Goal: Complete application form

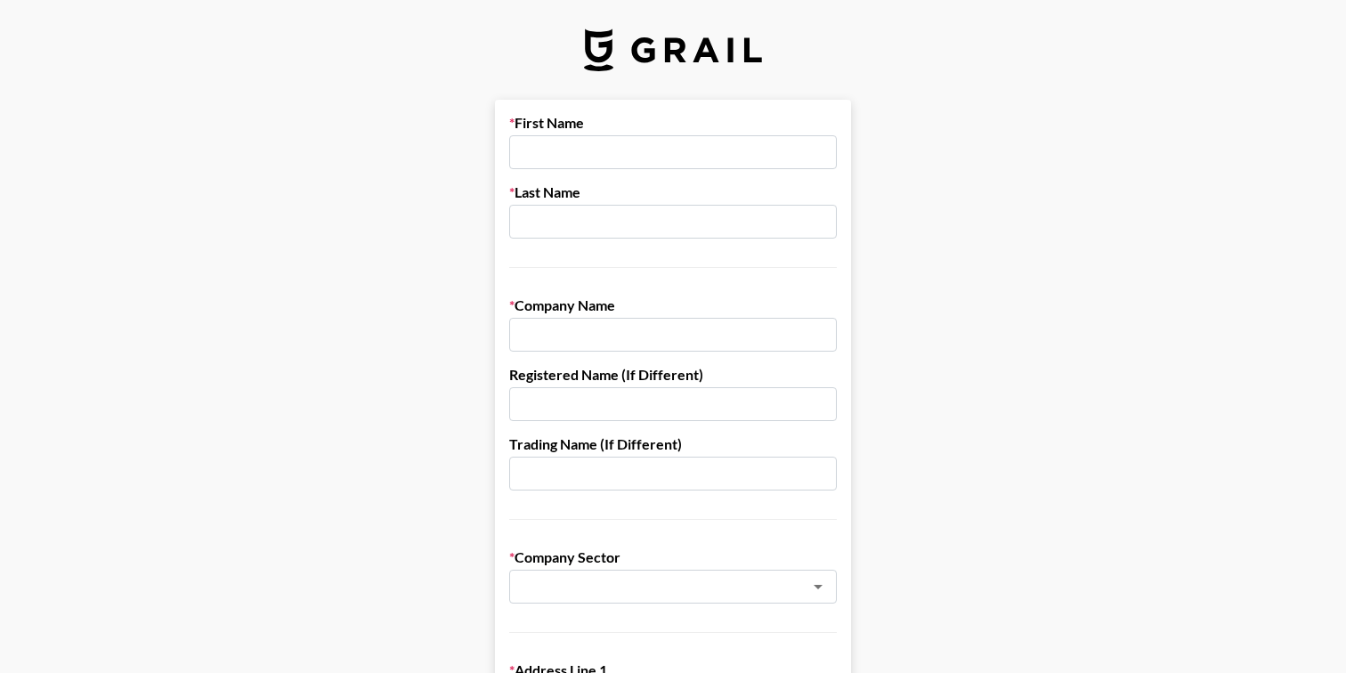
click at [557, 142] on input "text" at bounding box center [673, 152] width 328 height 34
type input "[PERSON_NAME]"
click at [590, 220] on input "text" at bounding box center [673, 222] width 328 height 34
paste input "[PERSON_NAME][EMAIL_ADDRESS][PERSON_NAME][DOMAIN_NAME]"
drag, startPoint x: 569, startPoint y: 223, endPoint x: 460, endPoint y: 225, distance: 109.6
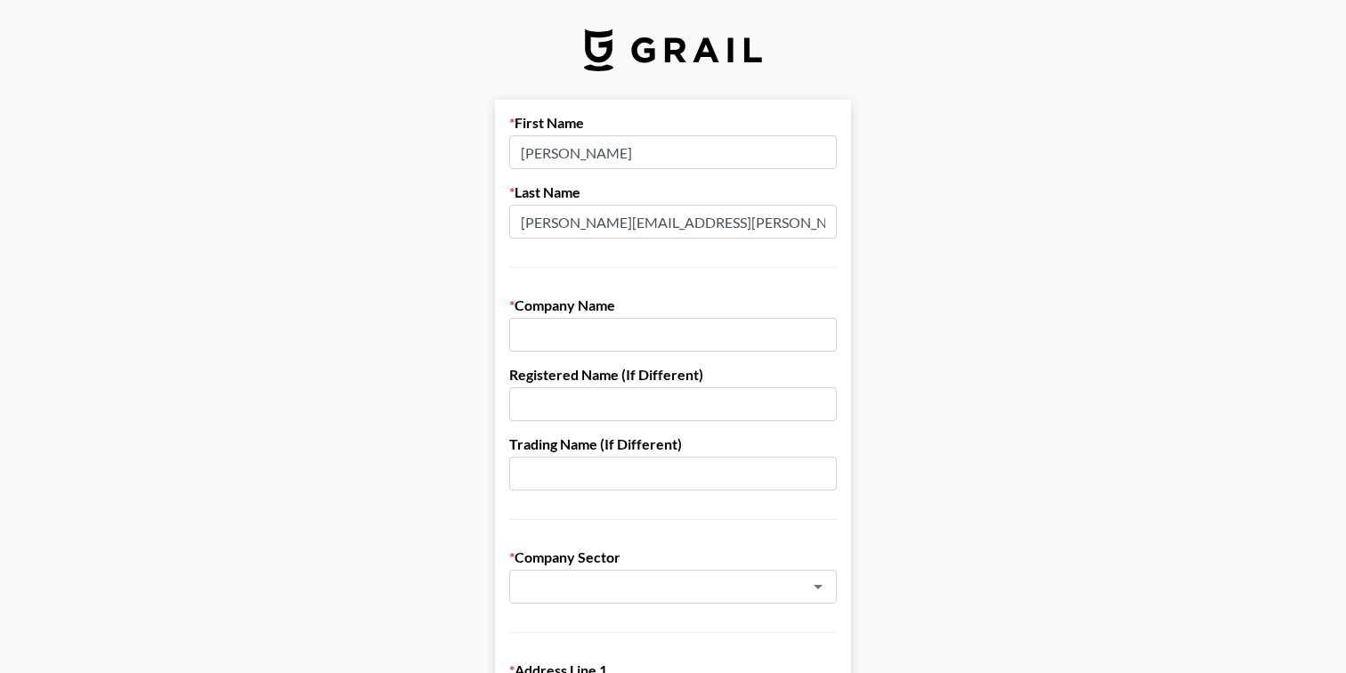
drag, startPoint x: 572, startPoint y: 223, endPoint x: 809, endPoint y: 229, distance: 237.0
click at [809, 229] on input "[PERSON_NAME][EMAIL_ADDRESS][DOMAIN_NAME]" at bounding box center [673, 222] width 328 height 34
type input "[PERSON_NAME]"
click at [700, 323] on input "text" at bounding box center [673, 335] width 328 height 34
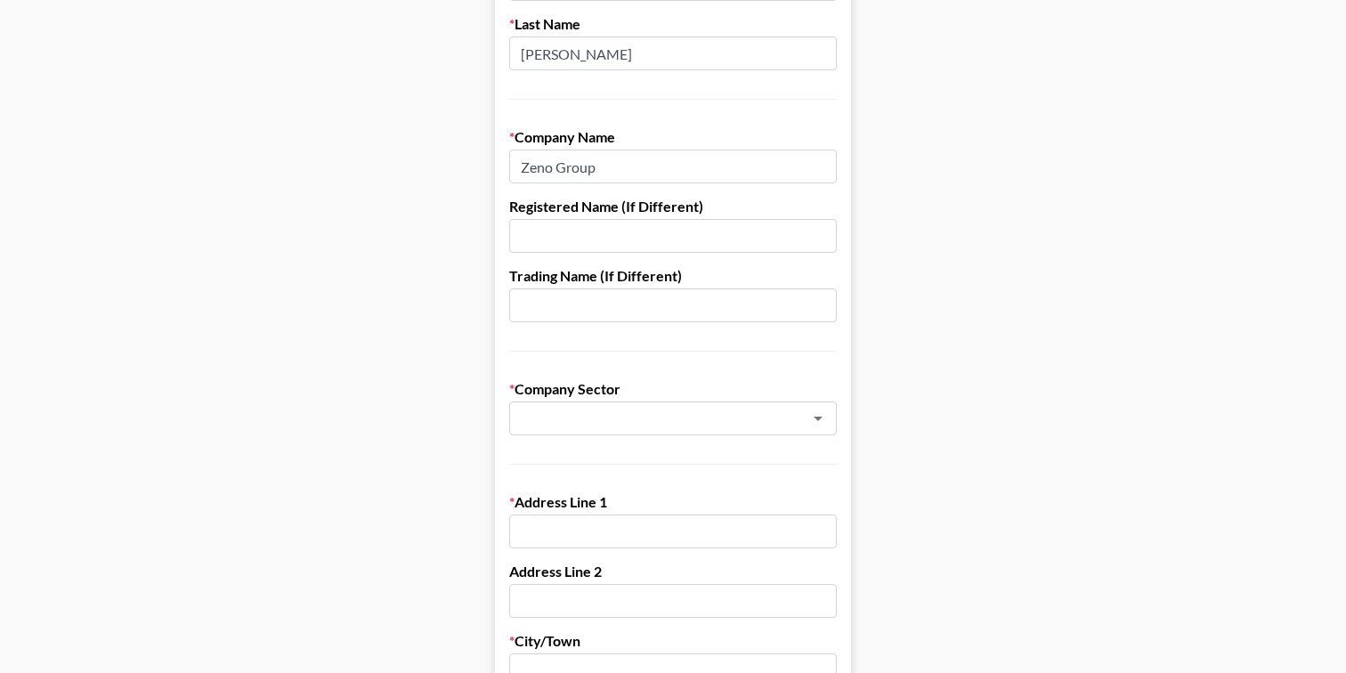
scroll to position [178, 0]
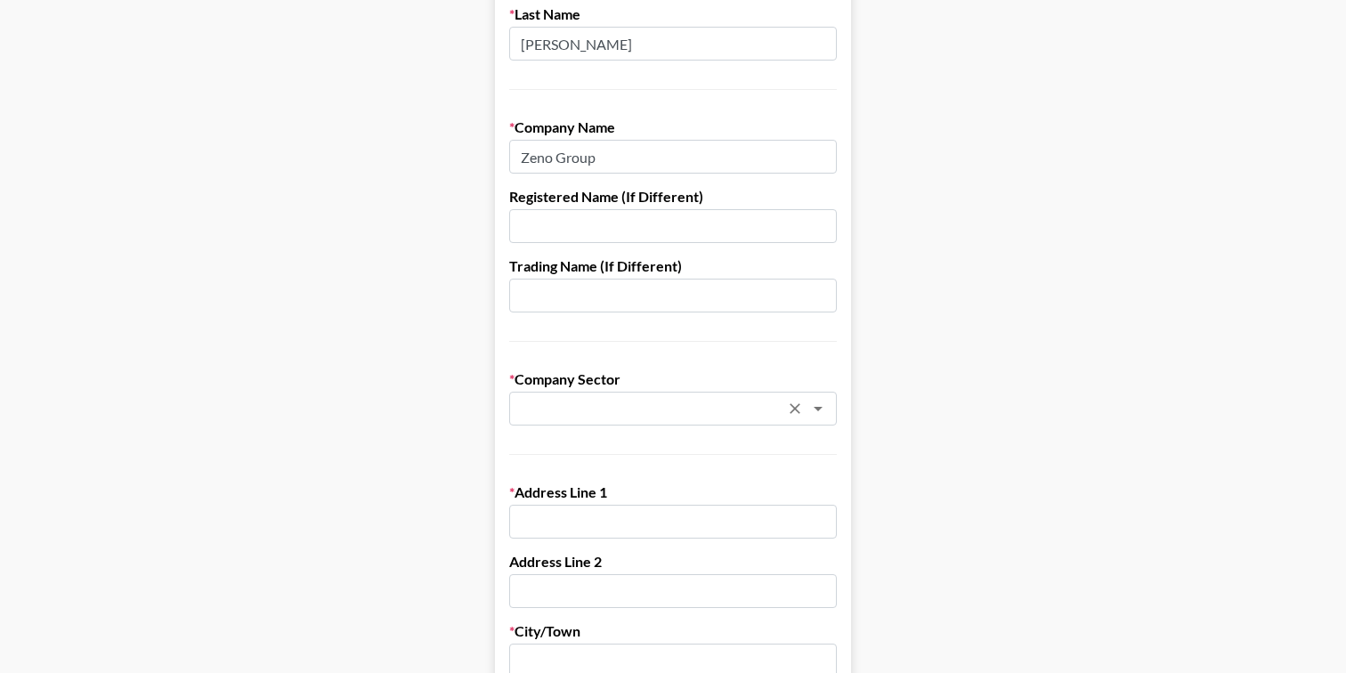
type input "Zeno Group"
click at [623, 418] on input "text" at bounding box center [649, 409] width 259 height 20
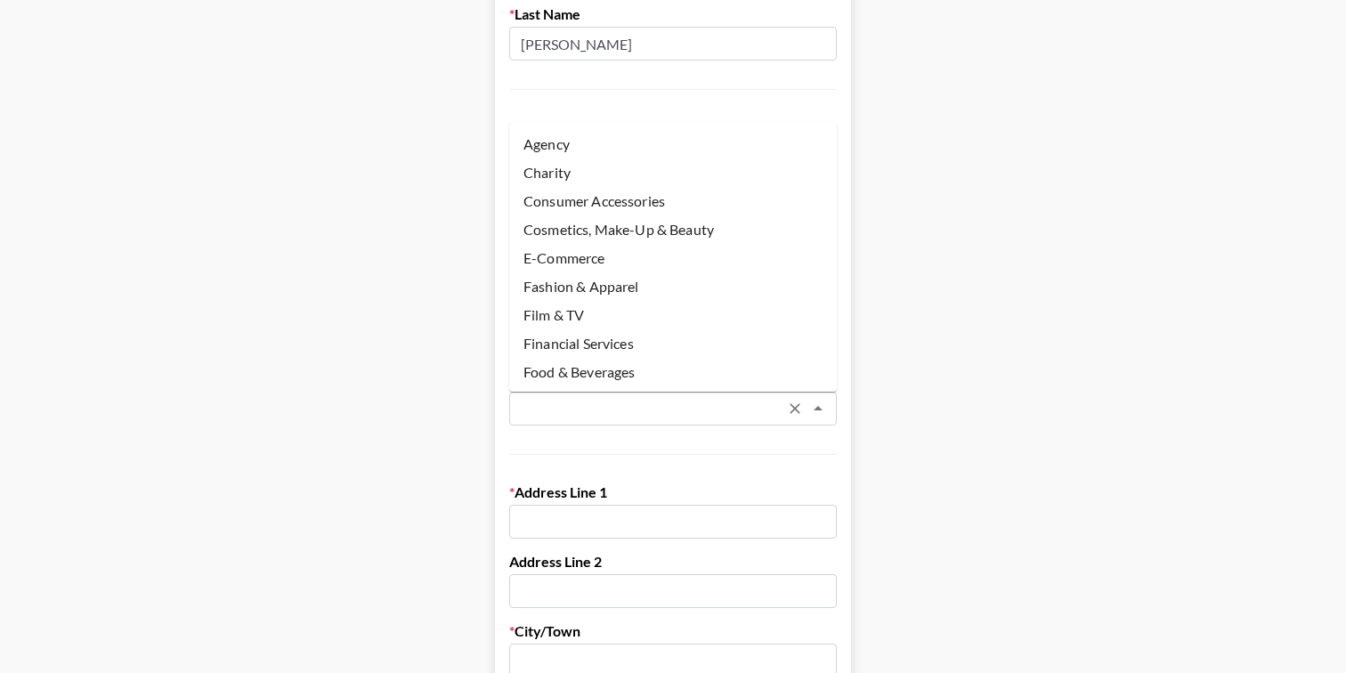
click at [565, 148] on li "Agency" at bounding box center [673, 144] width 328 height 28
type input "Agency"
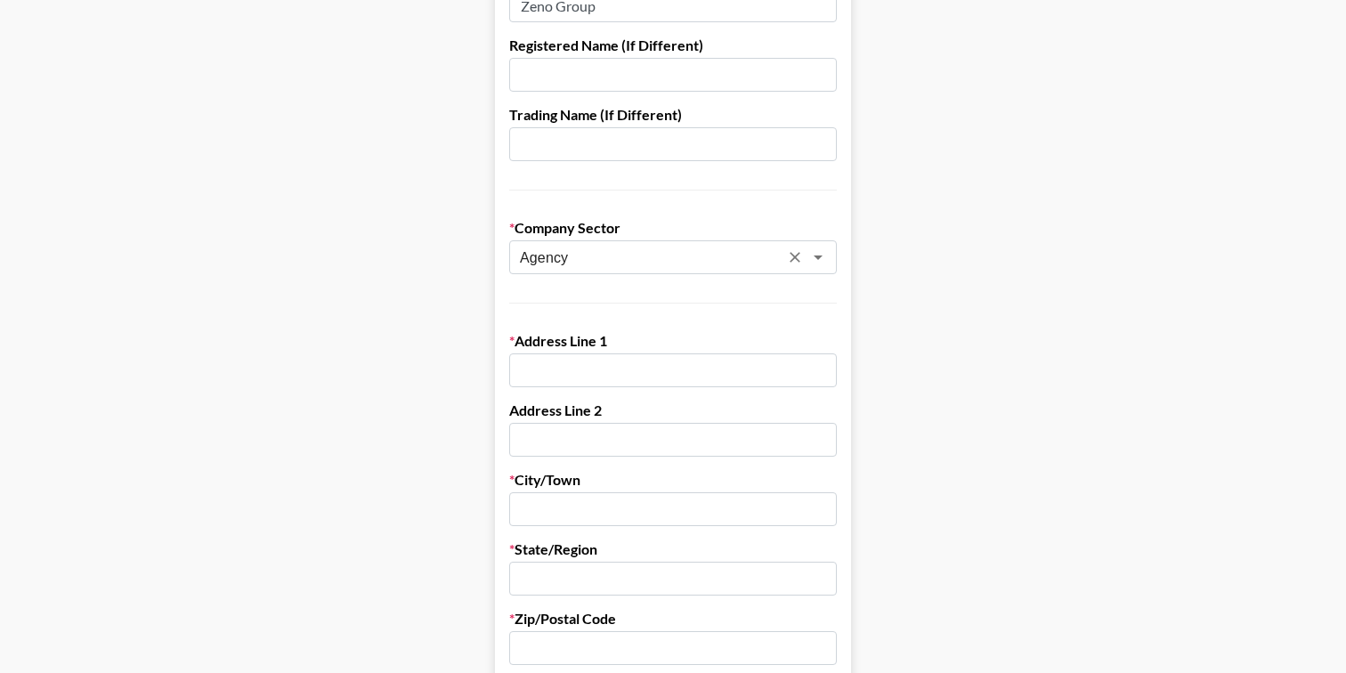
scroll to position [349, 0]
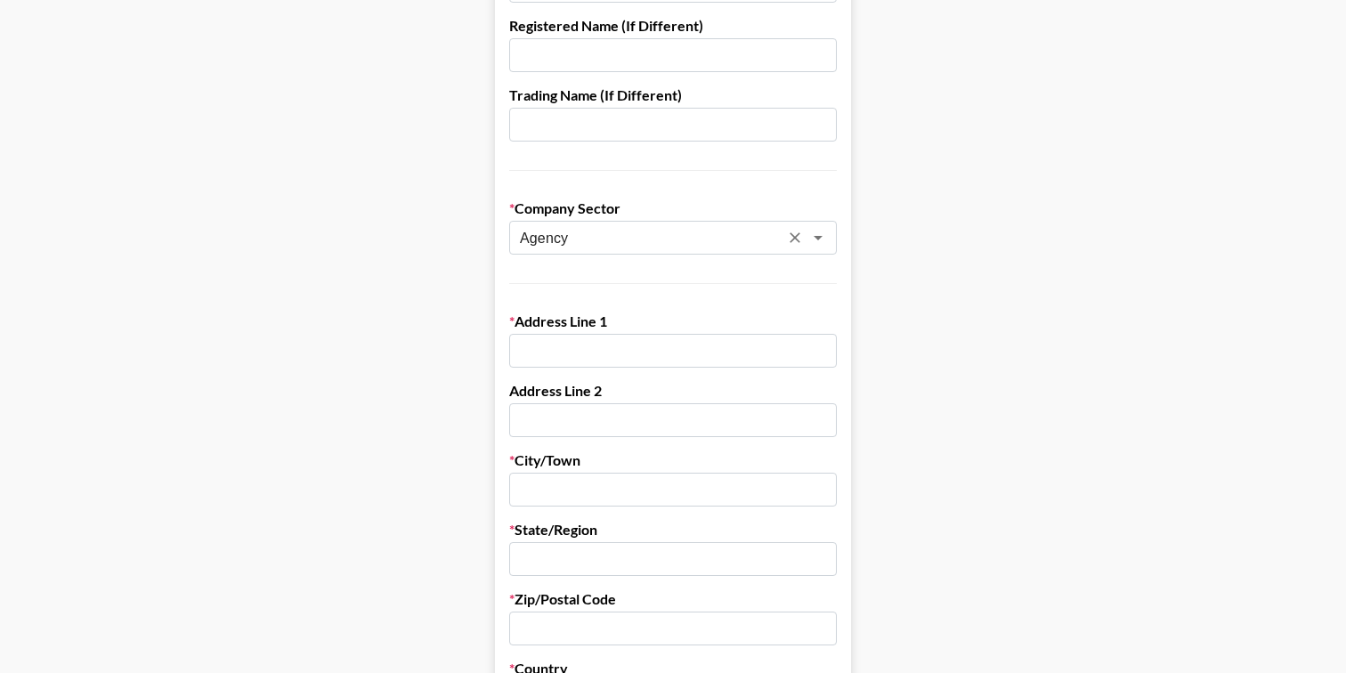
click at [565, 362] on input "text" at bounding box center [673, 351] width 328 height 34
paste input "[STREET_ADDRESS][PERSON_NAME]"
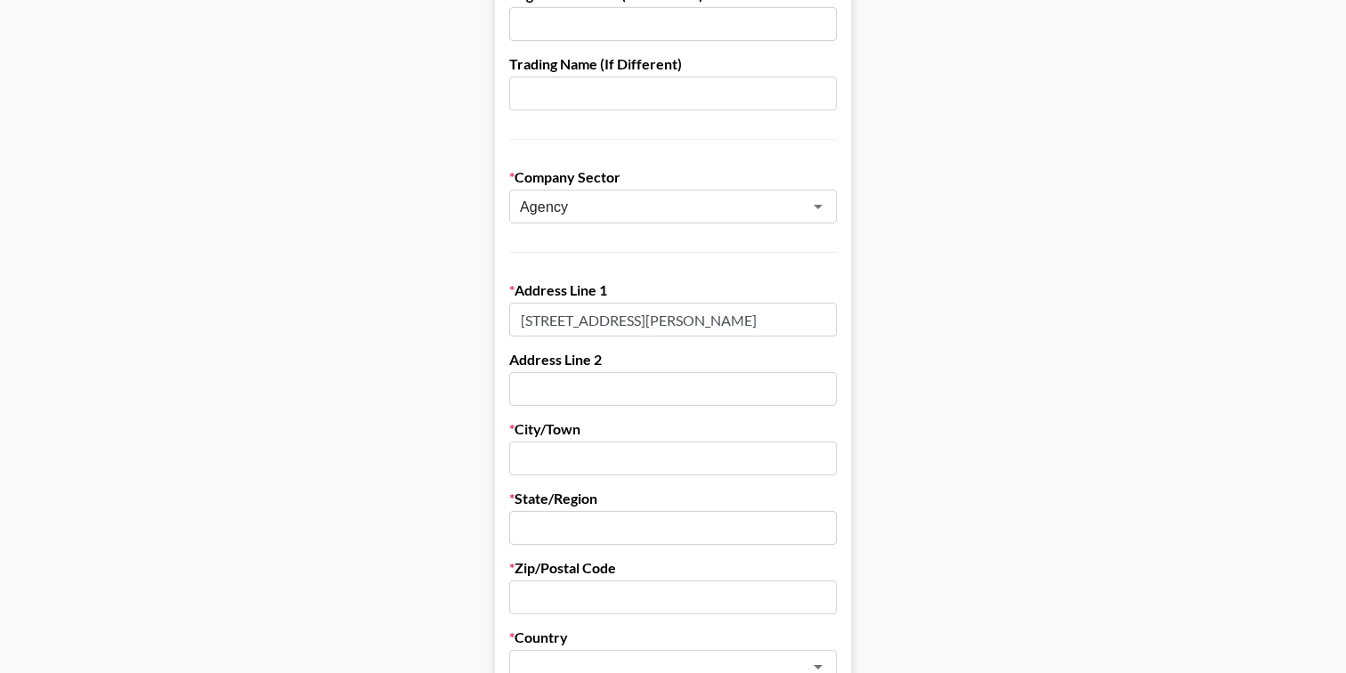
scroll to position [396, 0]
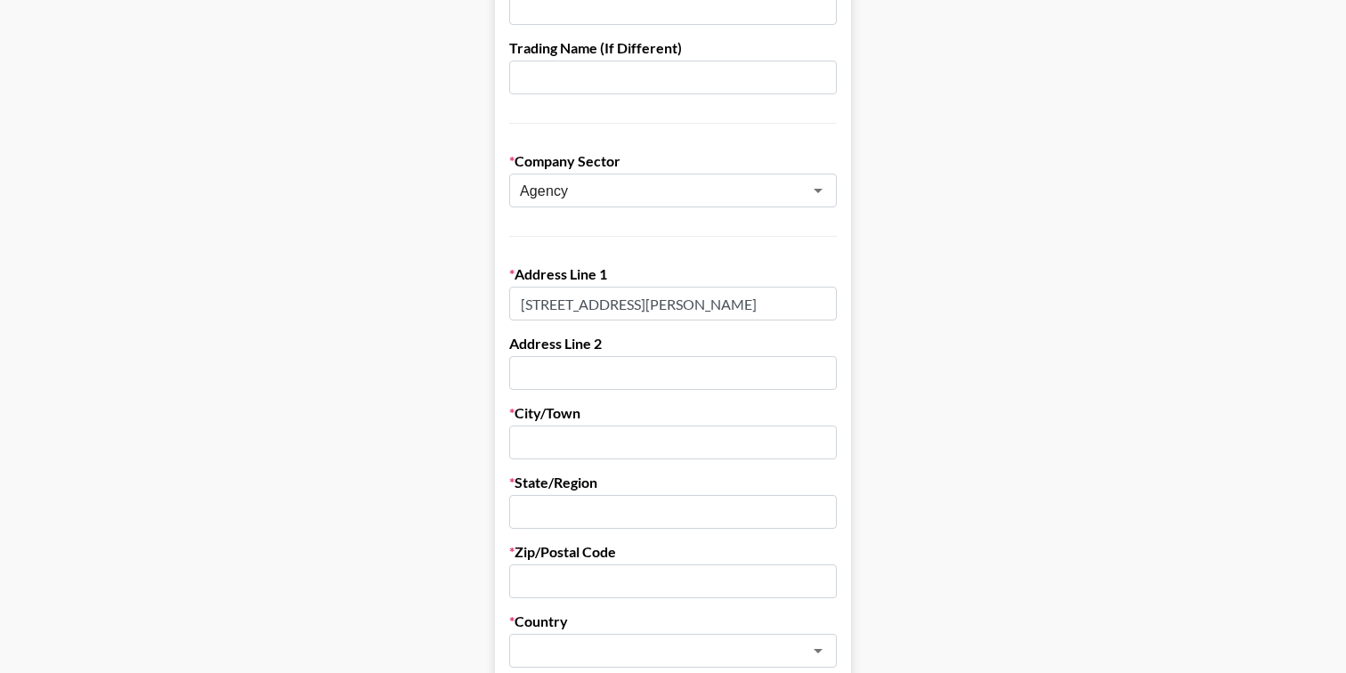
drag, startPoint x: 645, startPoint y: 305, endPoint x: 708, endPoint y: 309, distance: 63.4
click at [708, 309] on input "[STREET_ADDRESS][PERSON_NAME]" at bounding box center [673, 304] width 328 height 34
type input "[STREET_ADDRESS][PERSON_NAME]"
click at [604, 385] on input "text" at bounding box center [673, 373] width 328 height 34
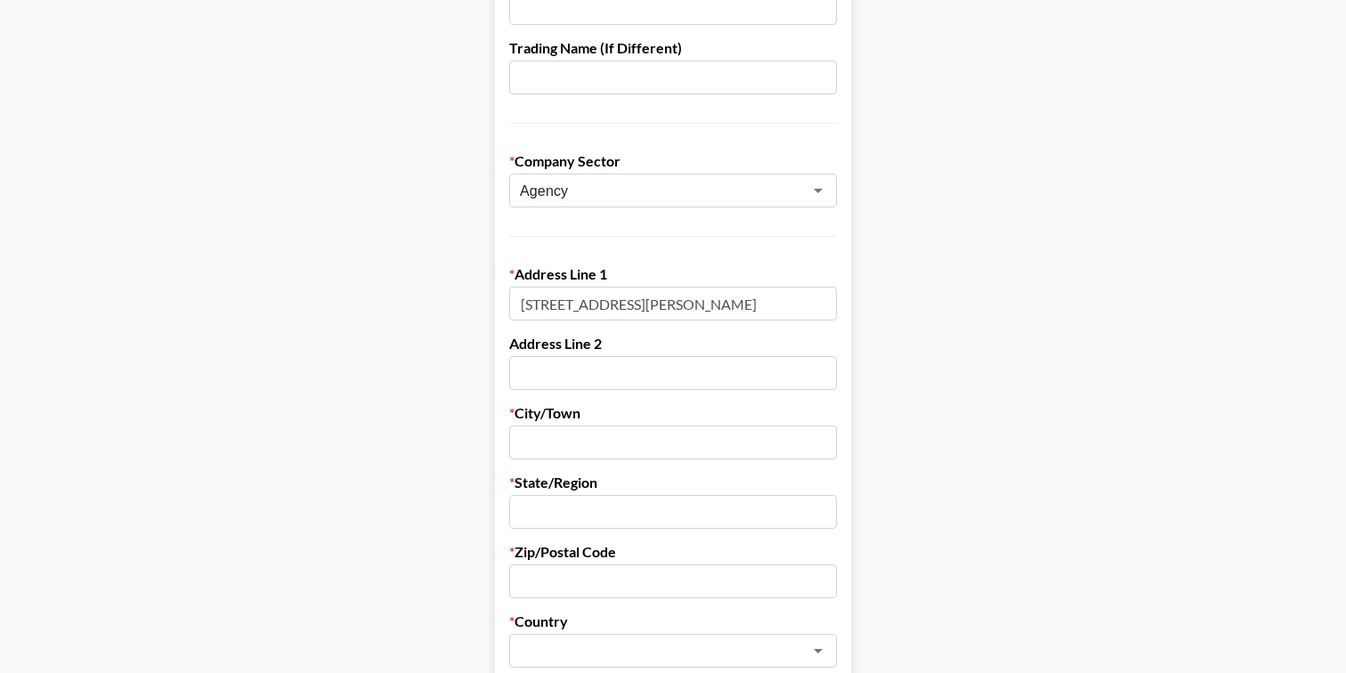
paste input "30th Floor"
type input "30th Floor"
drag, startPoint x: 669, startPoint y: 303, endPoint x: 740, endPoint y: 308, distance: 71.4
click at [740, 308] on input "[STREET_ADDRESS][PERSON_NAME]" at bounding box center [673, 304] width 328 height 34
drag, startPoint x: 663, startPoint y: 306, endPoint x: 710, endPoint y: 306, distance: 46.3
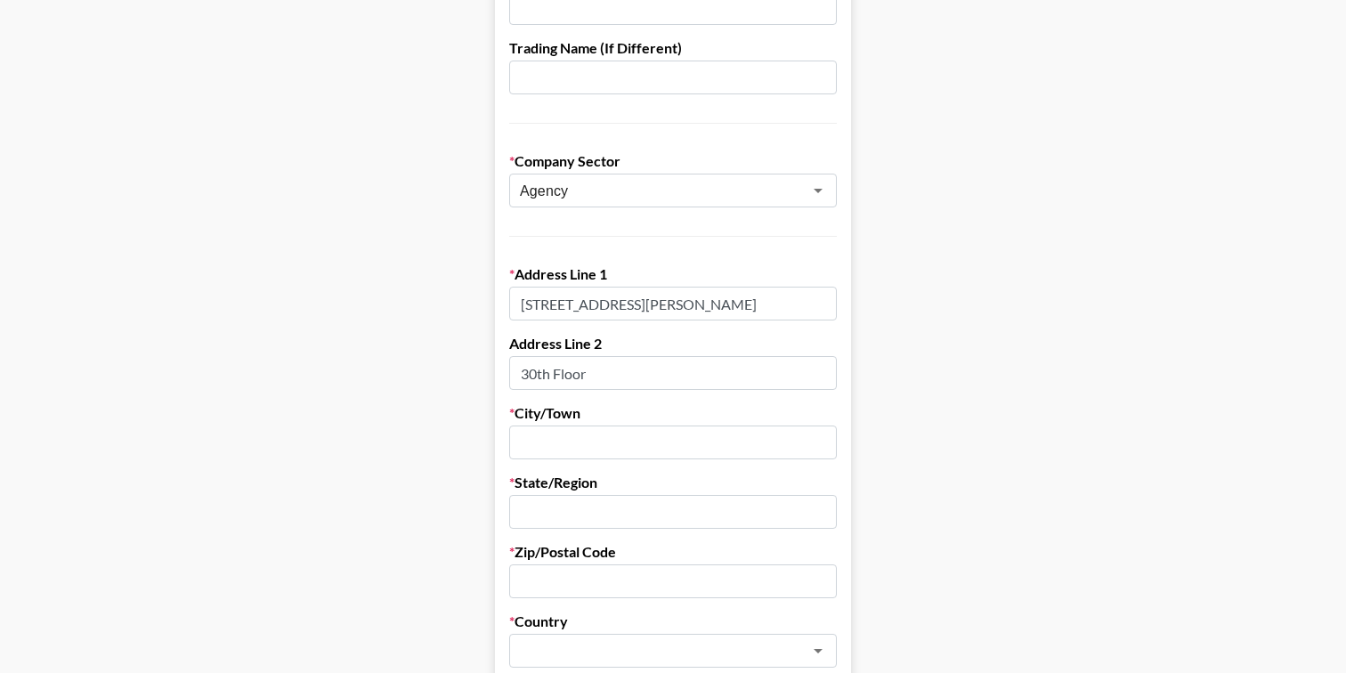
click at [710, 306] on input "[STREET_ADDRESS][PERSON_NAME]" at bounding box center [673, 304] width 328 height 34
type input "[STREET_ADDRESS][PERSON_NAME]"
click at [592, 443] on input "text" at bounding box center [673, 443] width 328 height 34
paste input "[GEOGRAPHIC_DATA]"
type input "[GEOGRAPHIC_DATA]"
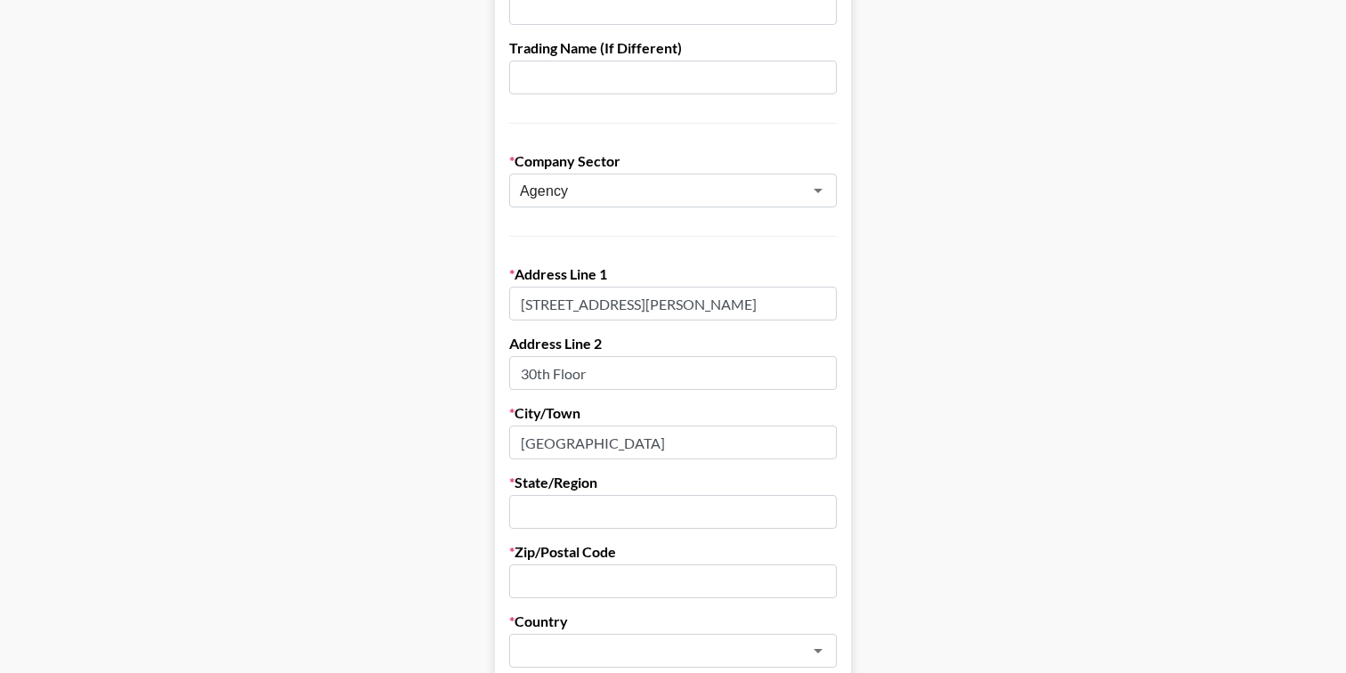
click at [549, 509] on input "text" at bounding box center [673, 512] width 328 height 34
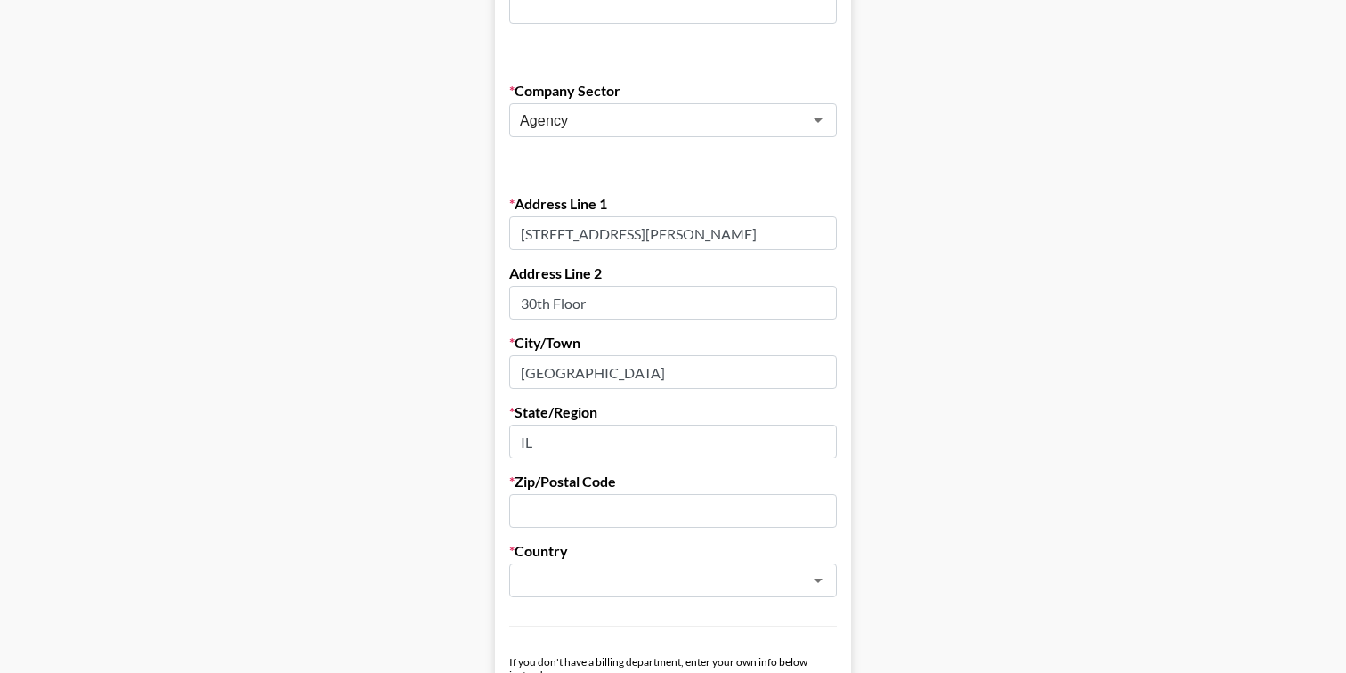
scroll to position [496, 0]
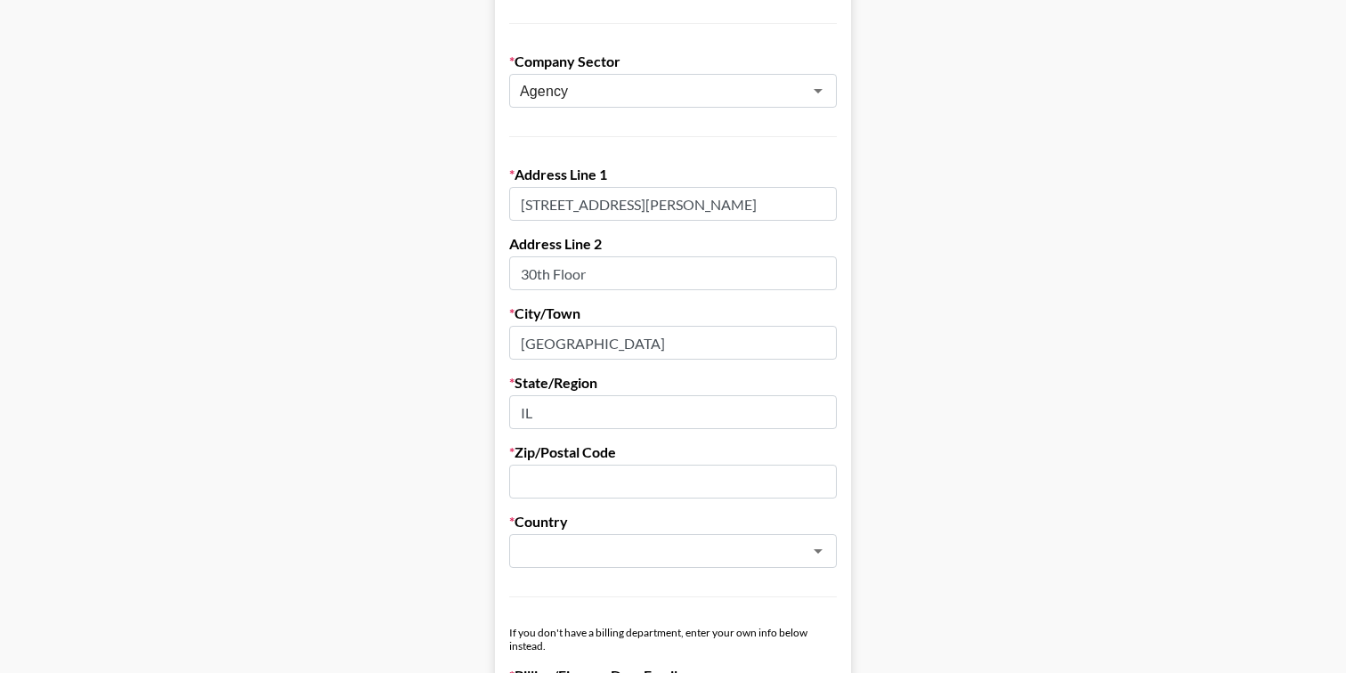
type input "IL"
click at [603, 492] on input "text" at bounding box center [673, 482] width 328 height 34
paste input "[GEOGRAPHIC_DATA]"
type input "[GEOGRAPHIC_DATA]"
drag, startPoint x: 583, startPoint y: 487, endPoint x: 472, endPoint y: 486, distance: 111.3
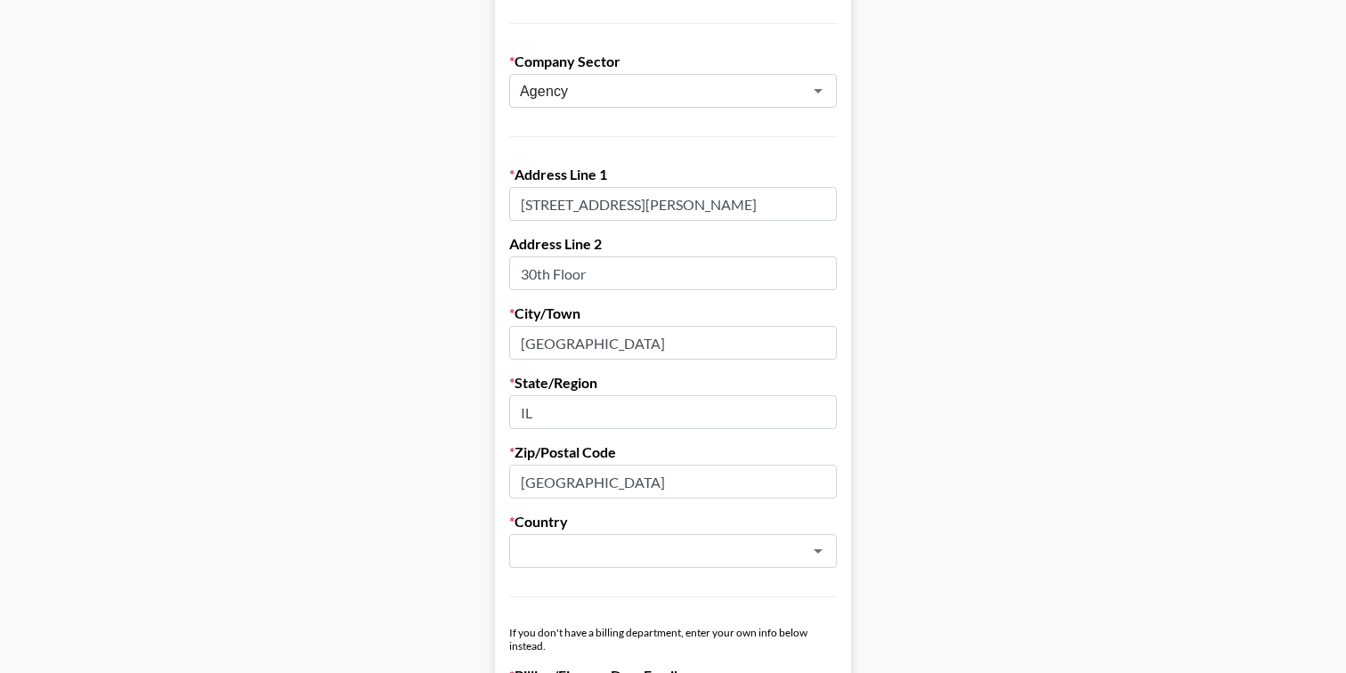
click at [472, 486] on main "First Name [PERSON_NAME] Last Name [PERSON_NAME] Company Name Zeno Group Regist…" at bounding box center [673, 373] width 1318 height 1538
drag, startPoint x: 686, startPoint y: 205, endPoint x: 779, endPoint y: 205, distance: 93.5
click at [779, 205] on input "[STREET_ADDRESS][PERSON_NAME]" at bounding box center [673, 204] width 328 height 34
type input "[STREET_ADDRESS][PERSON_NAME]"
click at [581, 485] on input "text" at bounding box center [673, 482] width 328 height 34
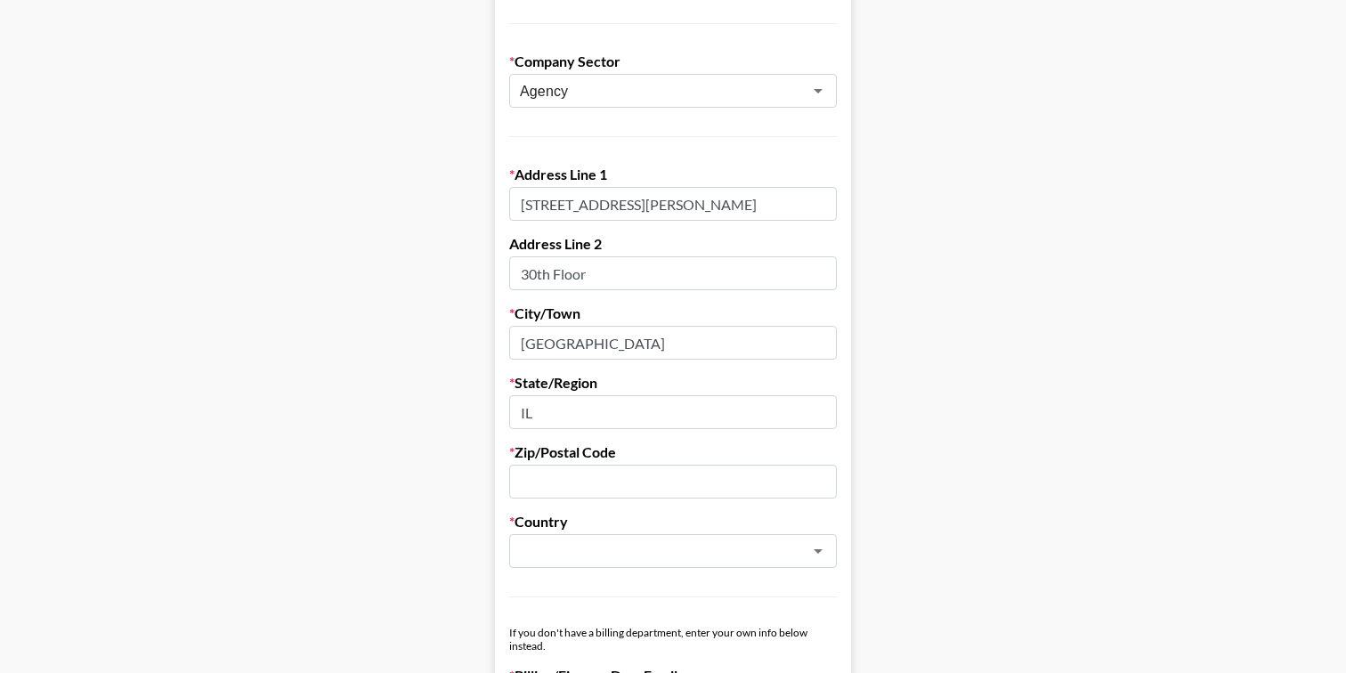
paste input "60601"
type input "60601"
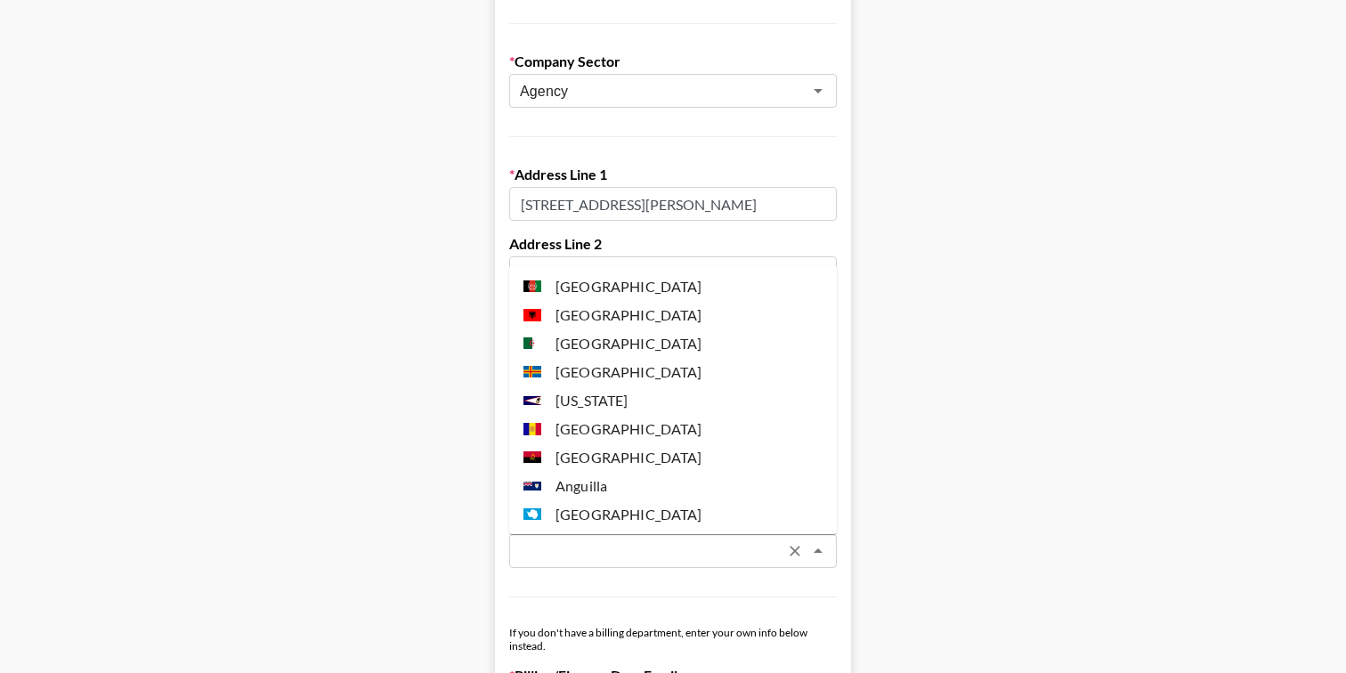
click at [579, 549] on input "text" at bounding box center [649, 551] width 259 height 20
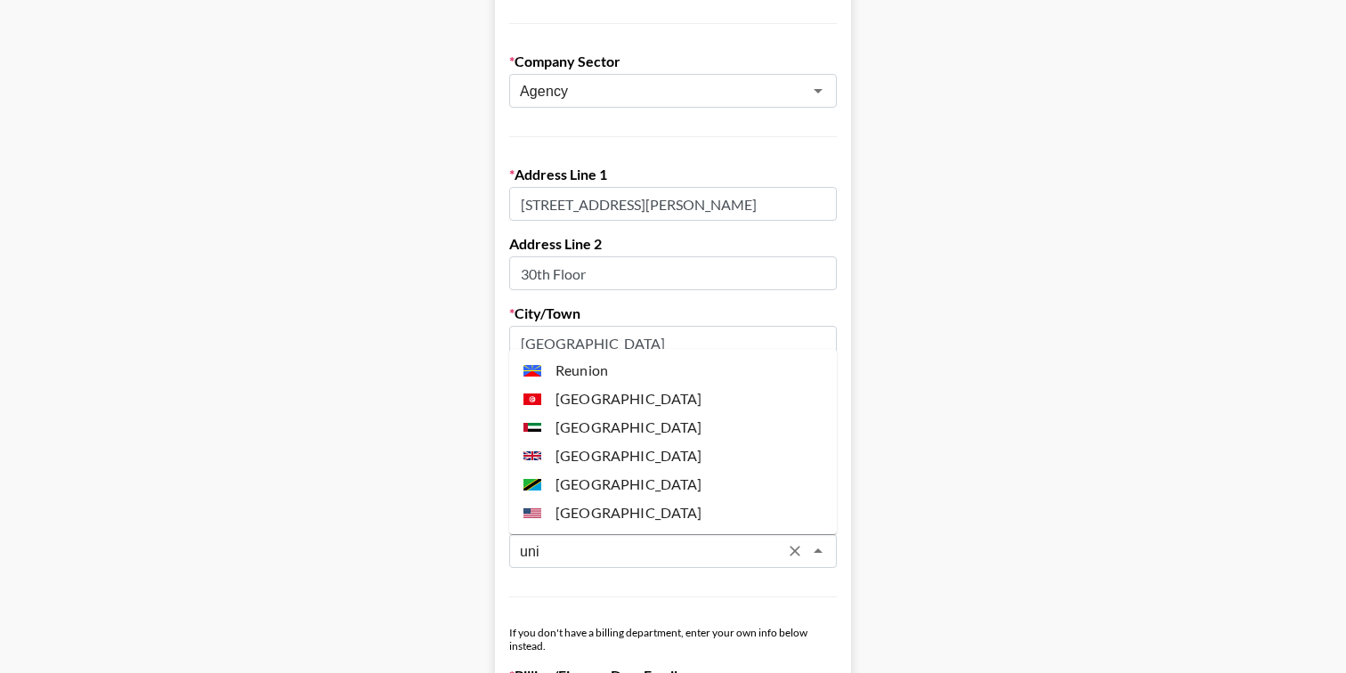
click at [631, 508] on li "[GEOGRAPHIC_DATA]" at bounding box center [673, 513] width 328 height 28
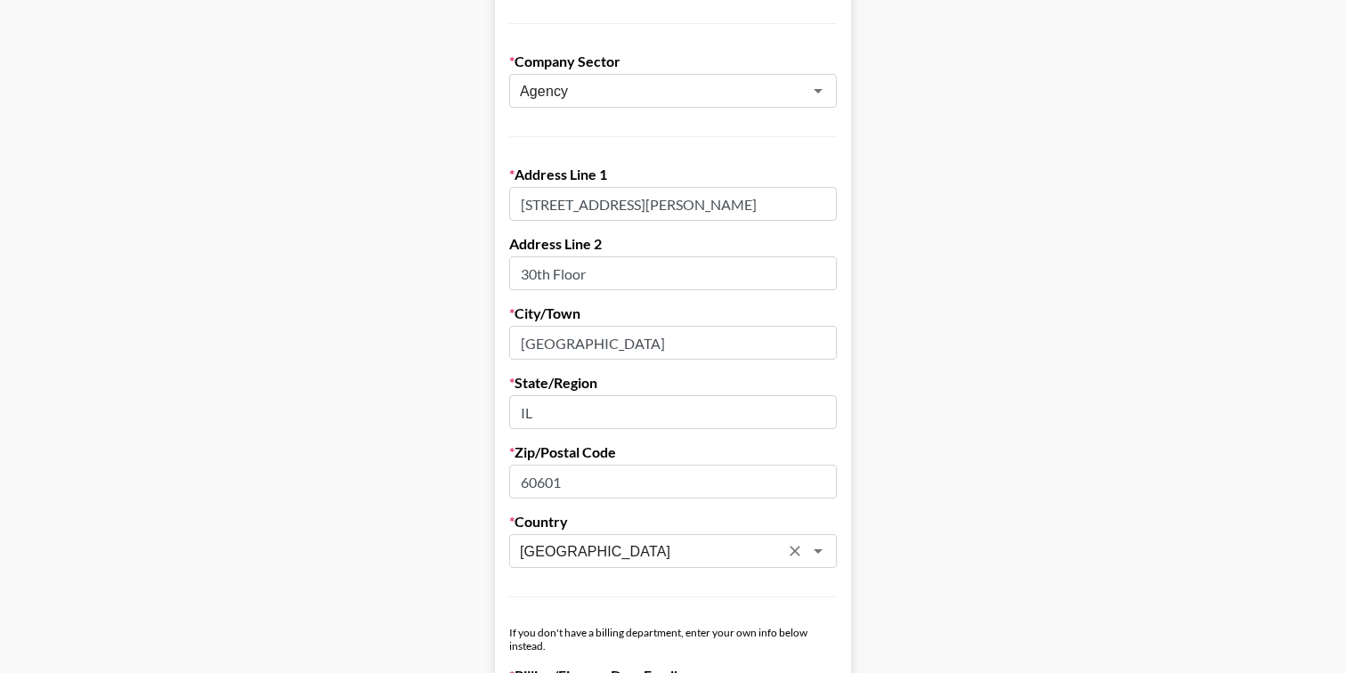
type input "[GEOGRAPHIC_DATA]"
click at [712, 204] on input "[STREET_ADDRESS][PERSON_NAME]" at bounding box center [673, 204] width 328 height 34
type input "[STREET_ADDRESS][PERSON_NAME]"
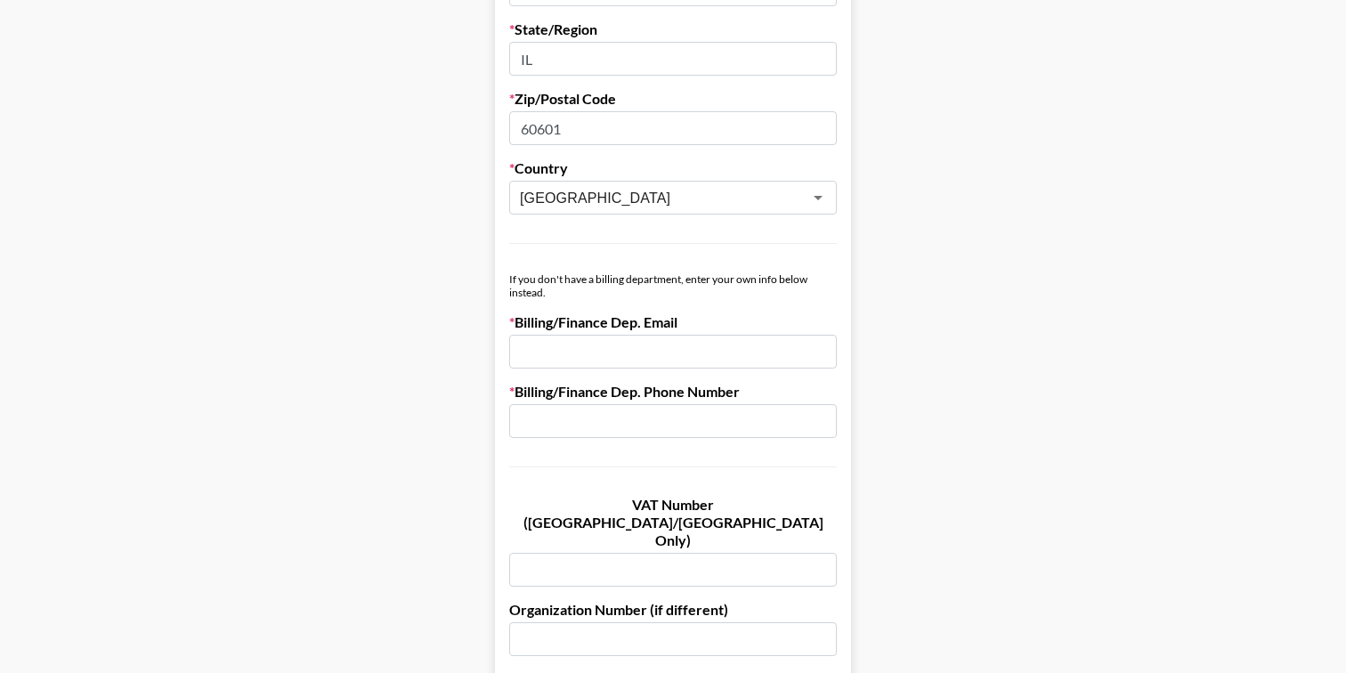
scroll to position [859, 0]
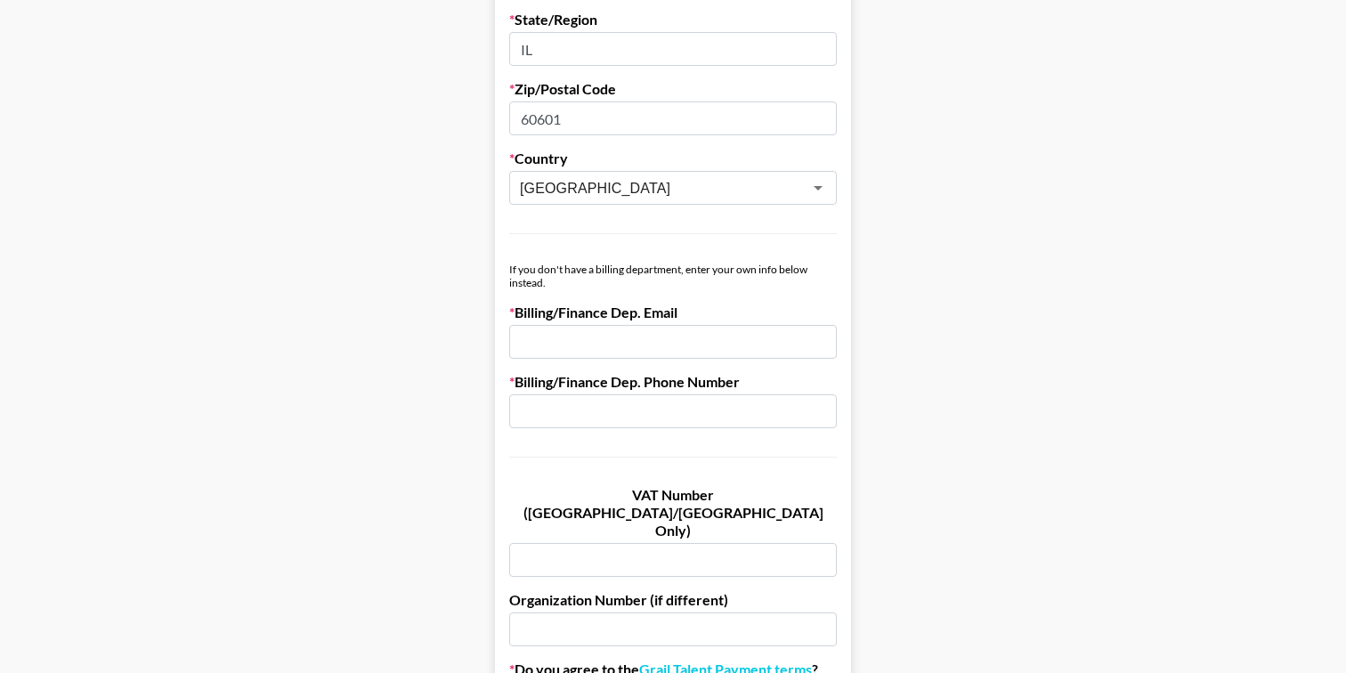
click at [573, 337] on input "email" at bounding box center [673, 342] width 328 height 34
paste input "[PERSON_NAME][EMAIL_ADDRESS][PERSON_NAME][DOMAIN_NAME]"
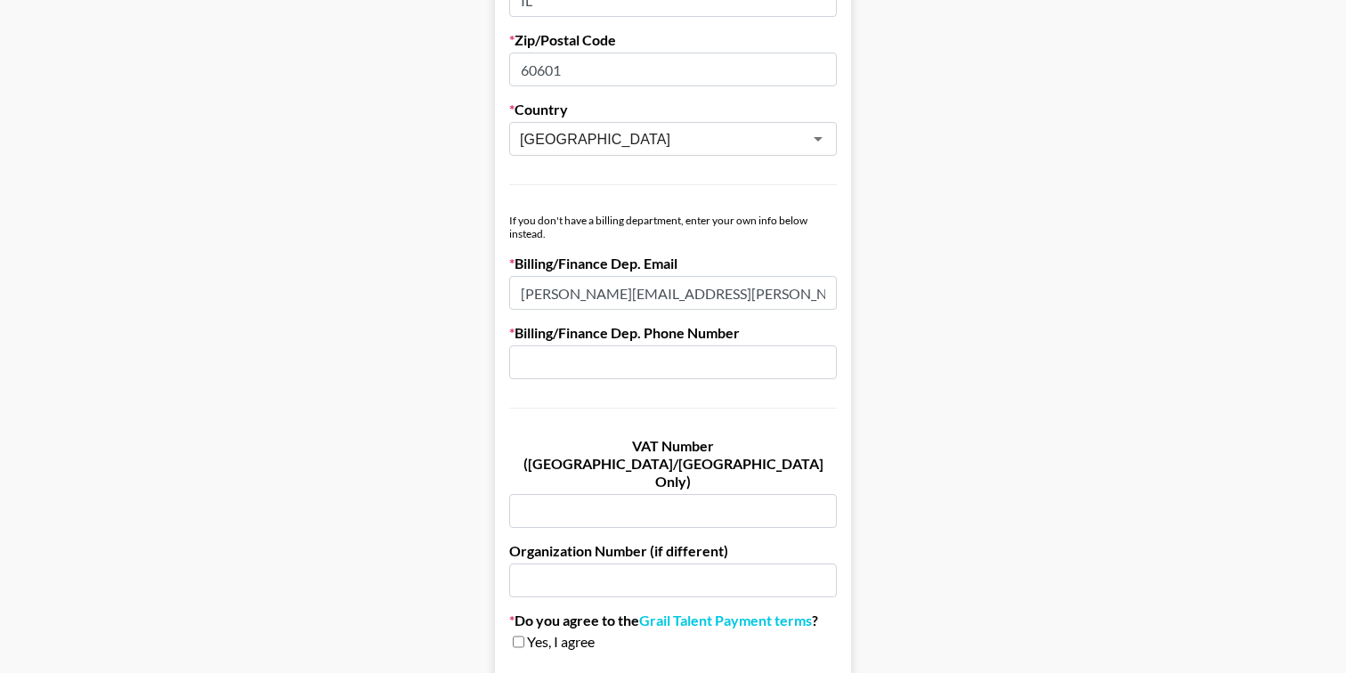
scroll to position [936, 0]
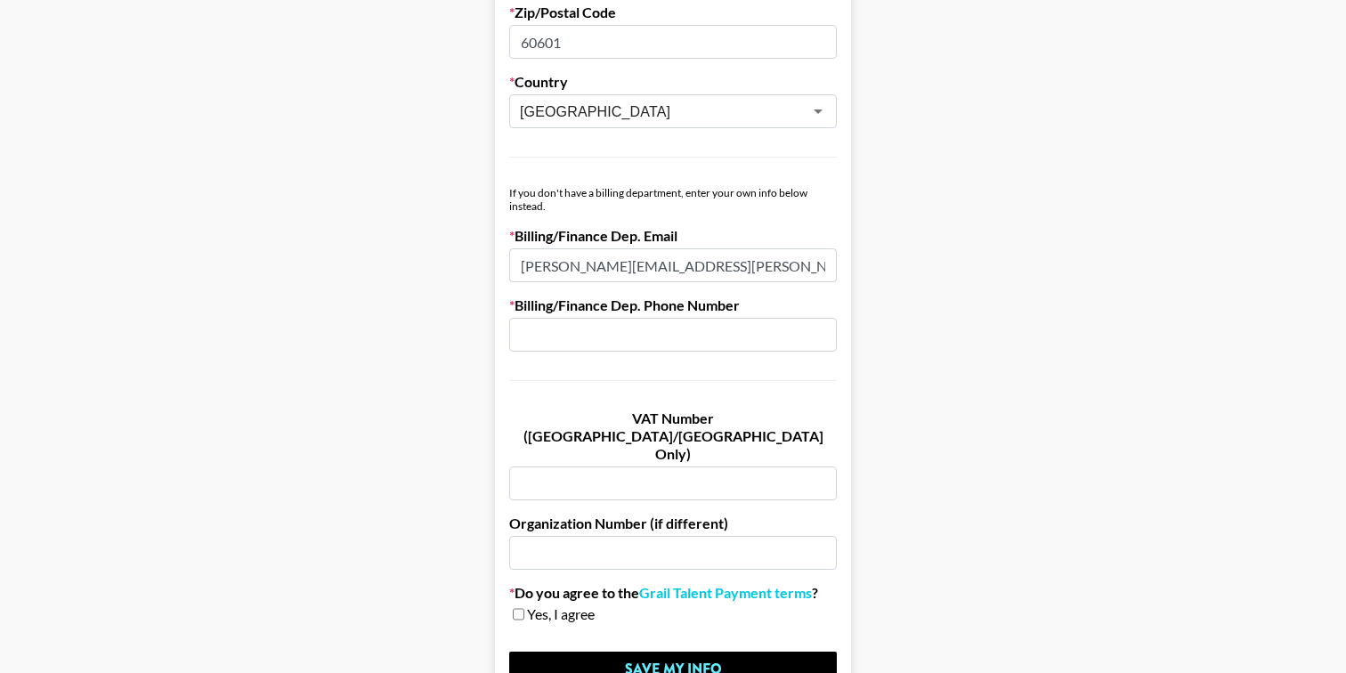
type input "[PERSON_NAME][EMAIL_ADDRESS][PERSON_NAME][DOMAIN_NAME]"
click at [517, 608] on input "checkbox" at bounding box center [519, 614] width 12 height 12
checkbox input "true"
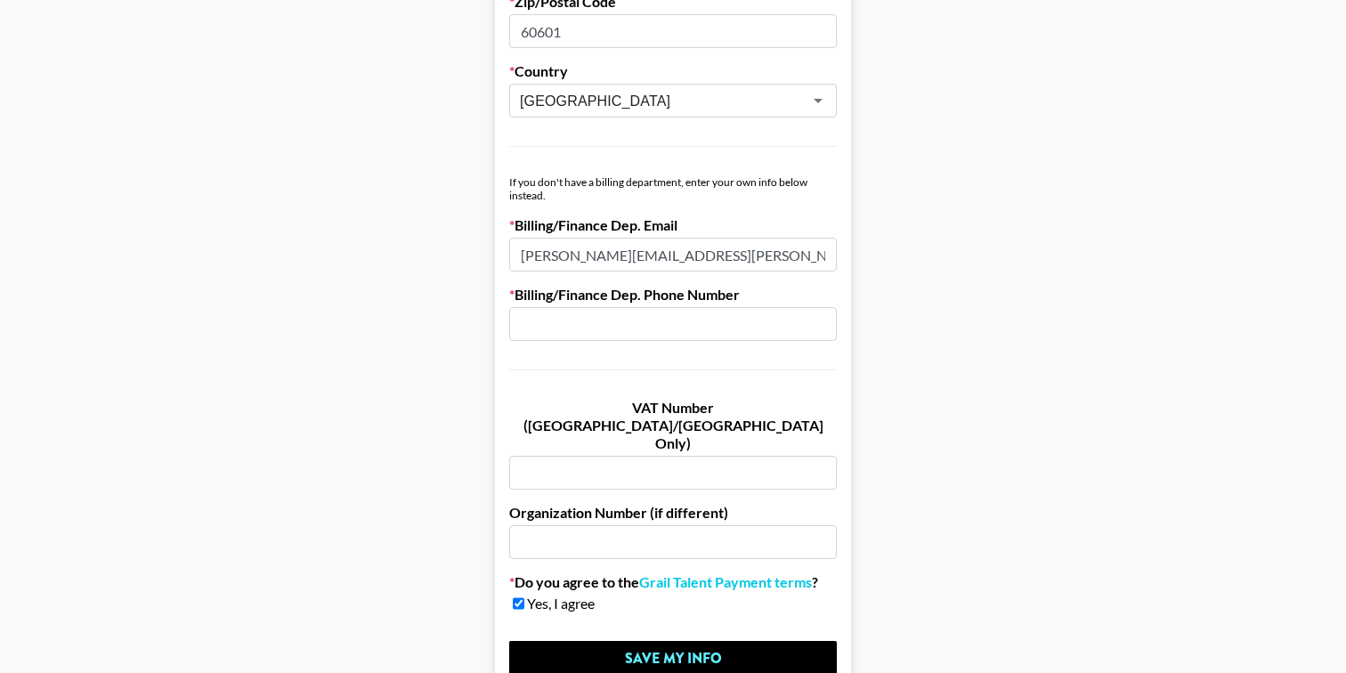
scroll to position [1029, 0]
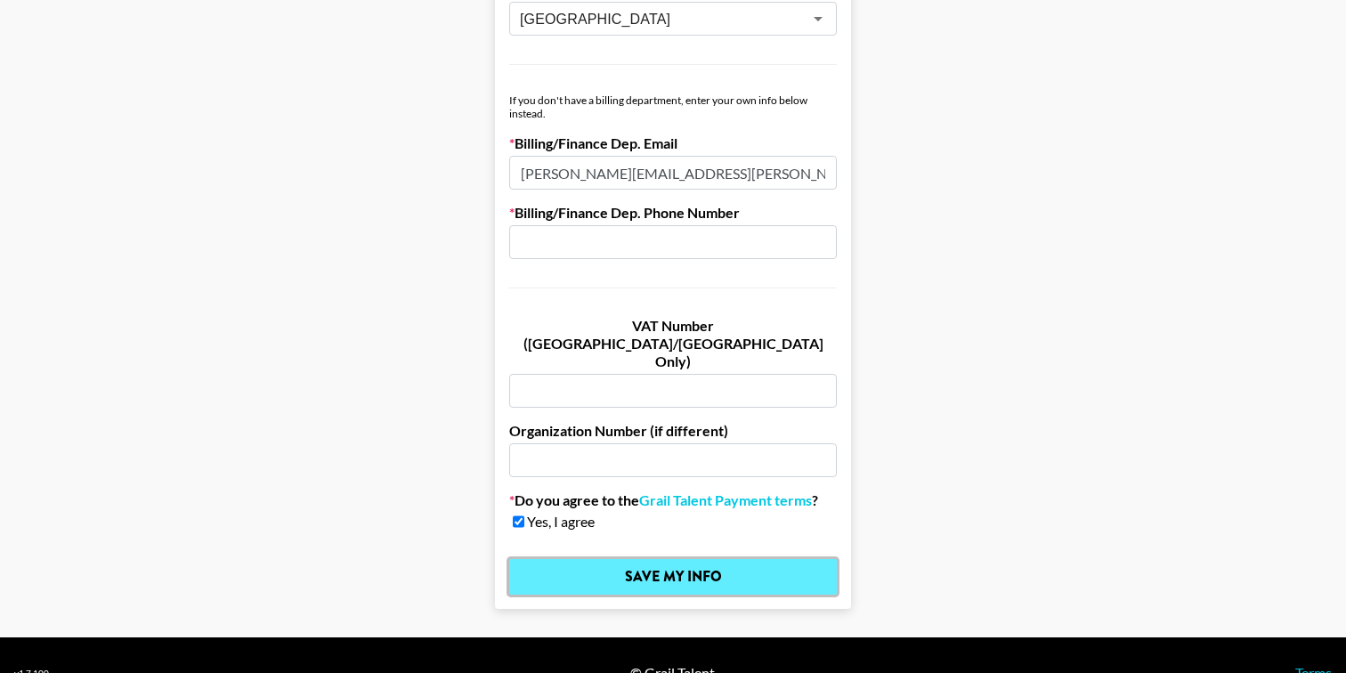
click at [680, 559] on input "Save My Info" at bounding box center [673, 577] width 328 height 36
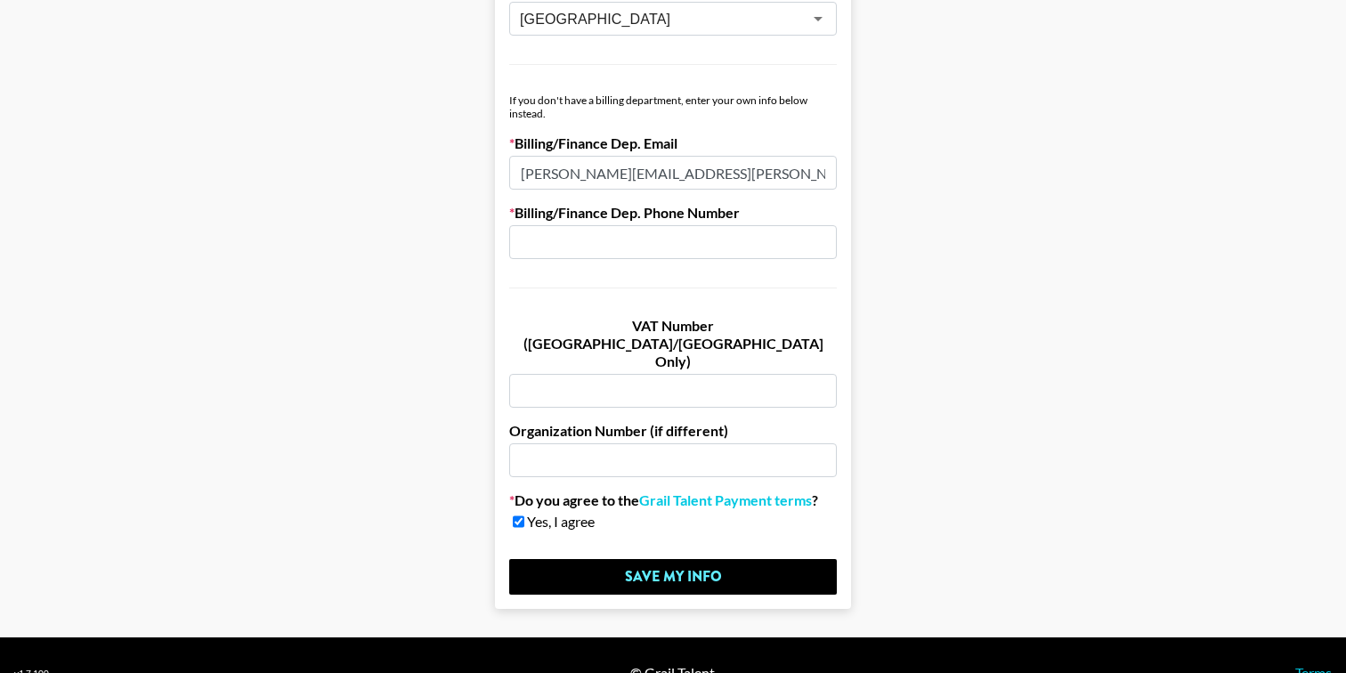
paste input "[PHONE_NUMBER]"
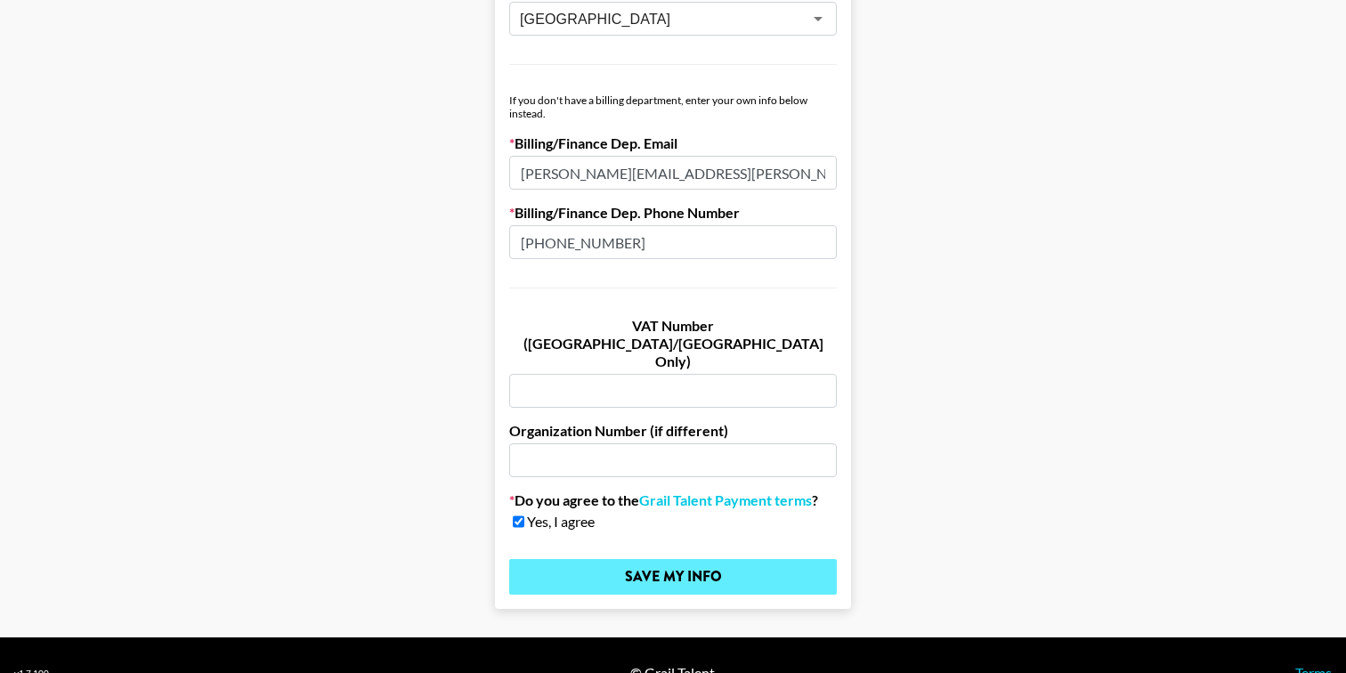
type input "[PHONE_NUMBER]"
click at [632, 559] on input "Save My Info" at bounding box center [673, 577] width 328 height 36
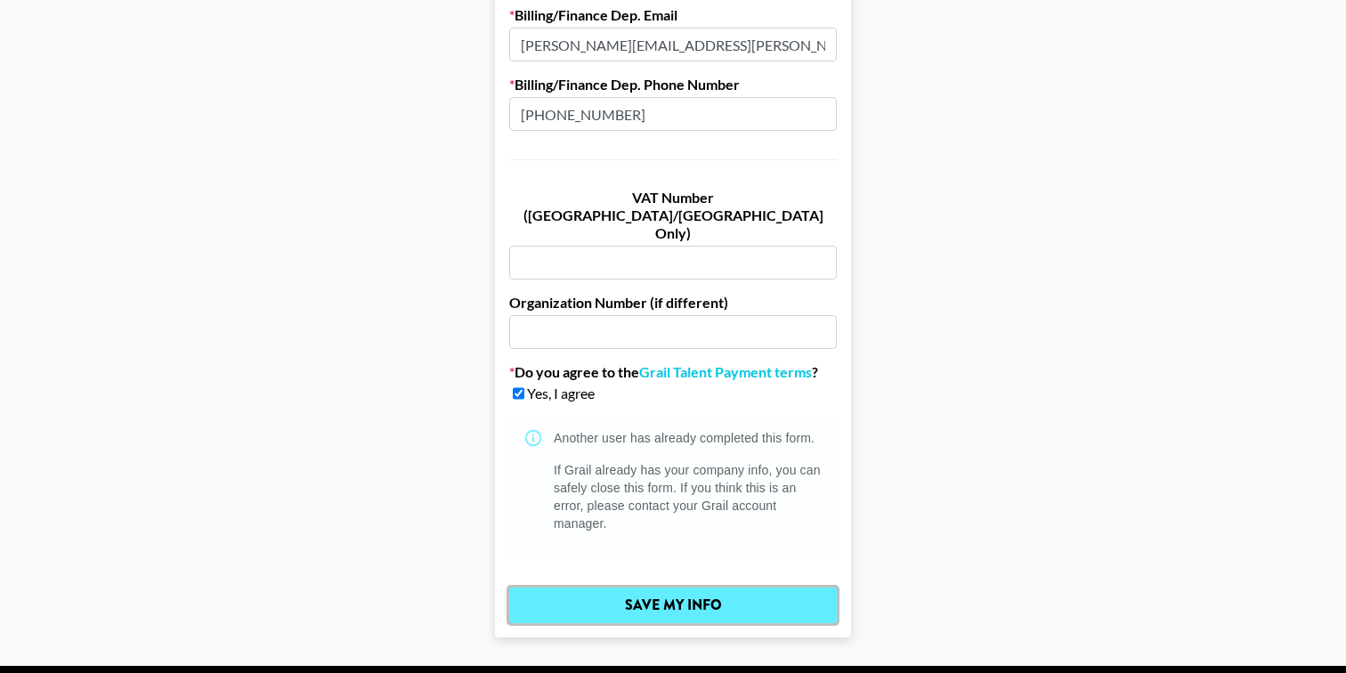
scroll to position [1168, 0]
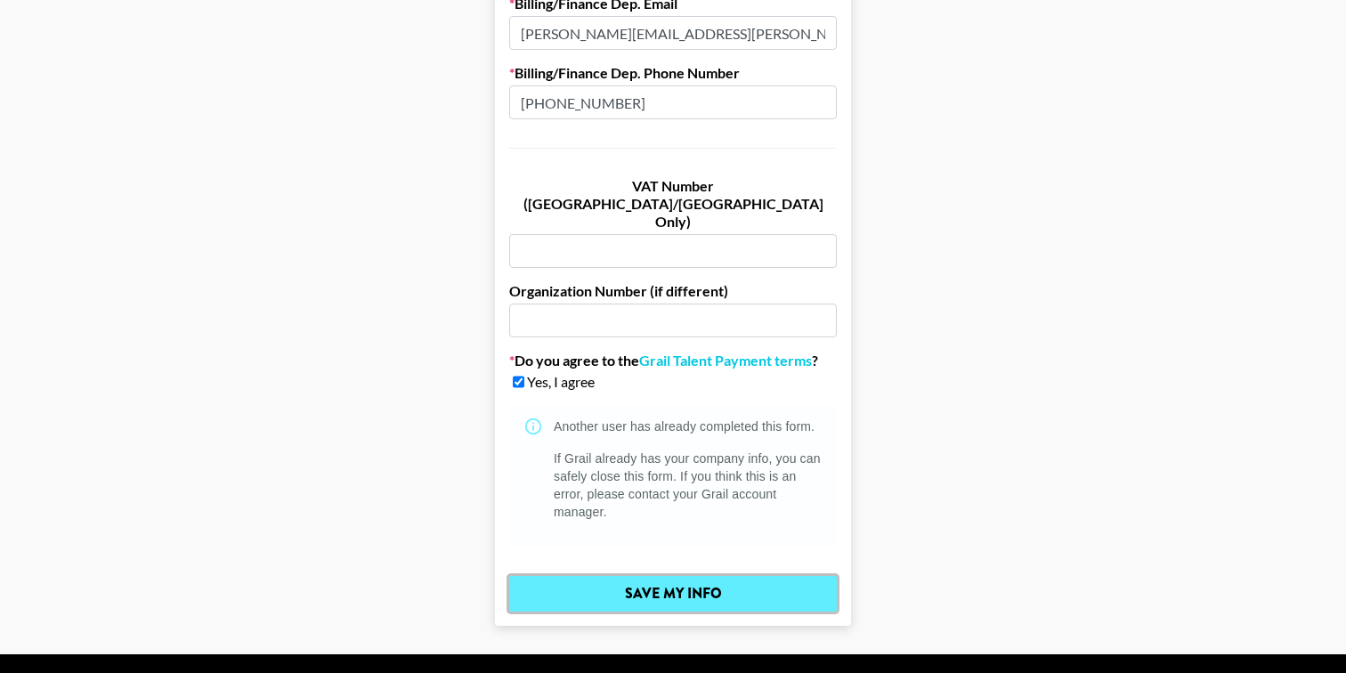
click at [694, 576] on input "Save My Info" at bounding box center [673, 594] width 328 height 36
click at [688, 576] on input "Save My Info" at bounding box center [673, 594] width 328 height 36
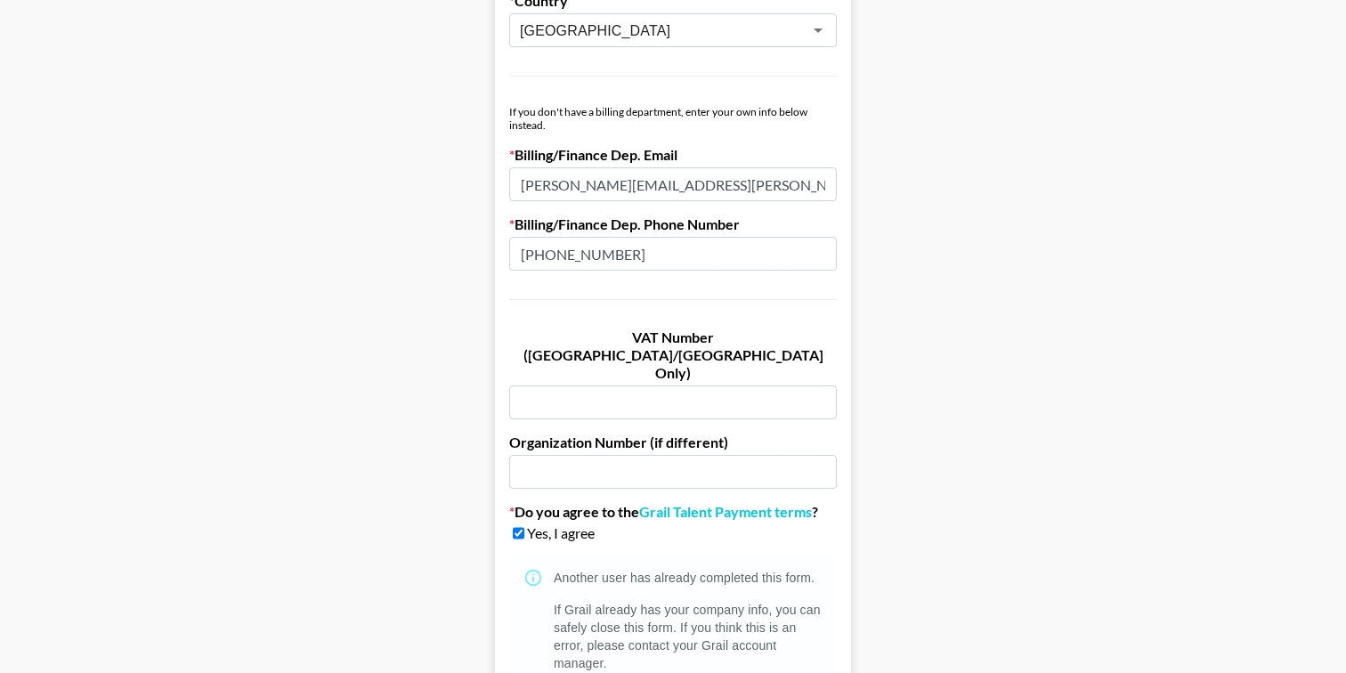
scroll to position [1185, 0]
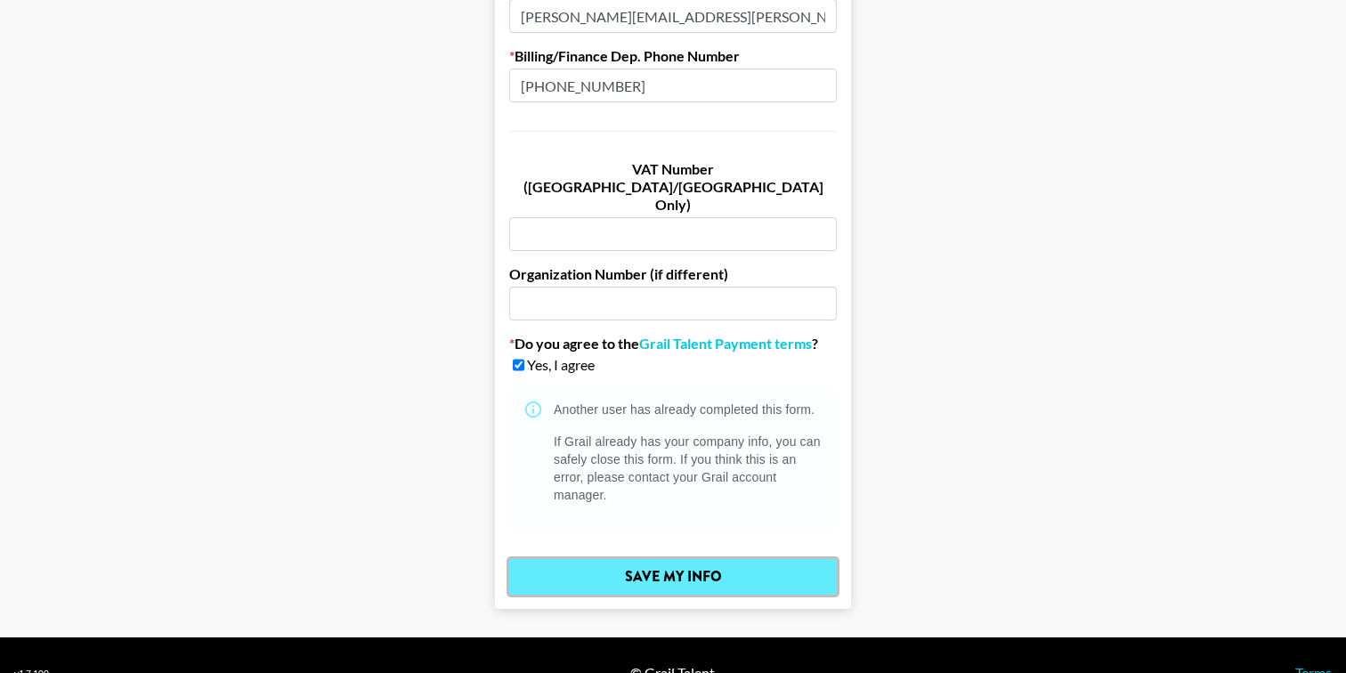
click at [650, 559] on input "Save My Info" at bounding box center [673, 577] width 328 height 36
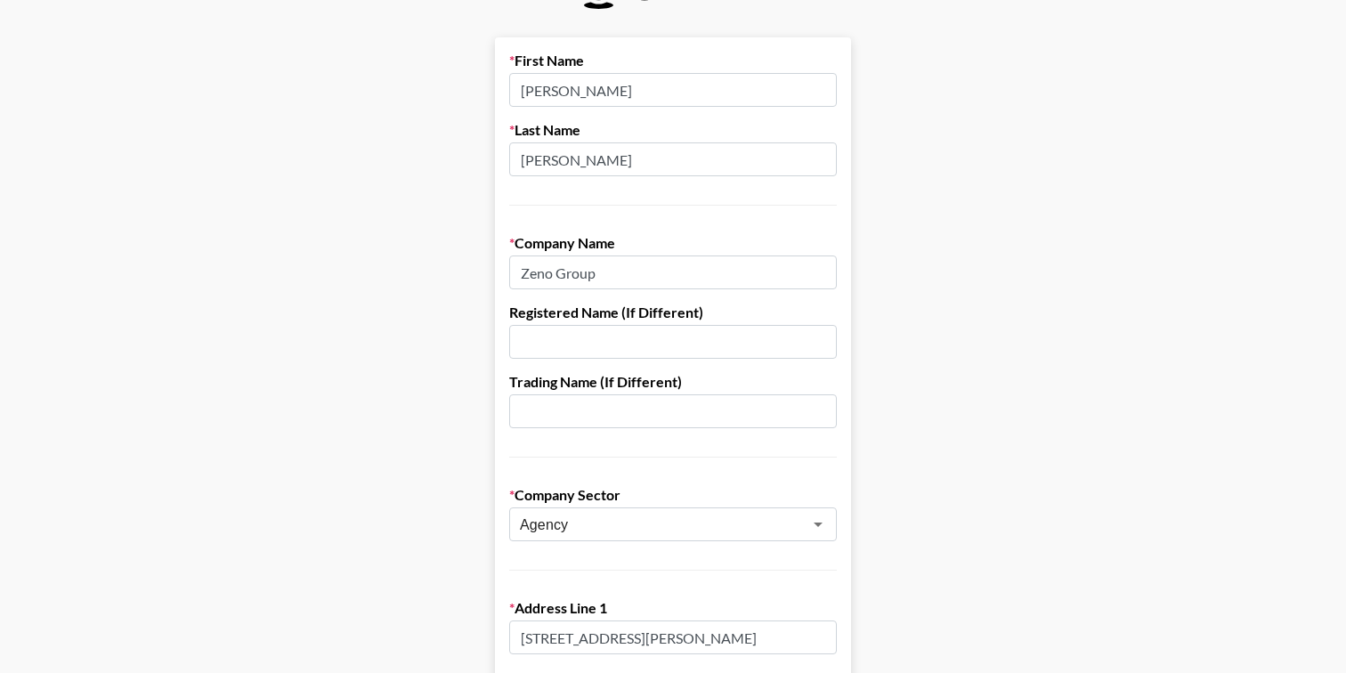
scroll to position [0, 0]
